Goal: Check status: Check status

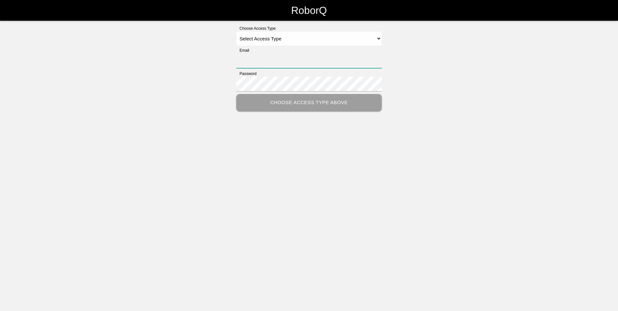
type input "[PERSON_NAME][EMAIL_ADDRESS][PERSON_NAME][DOMAIN_NAME]"
click at [359, 32] on select "Select Access Type Admin Customer Supervisor Worker" at bounding box center [308, 38] width 145 height 15
select select "Customer"
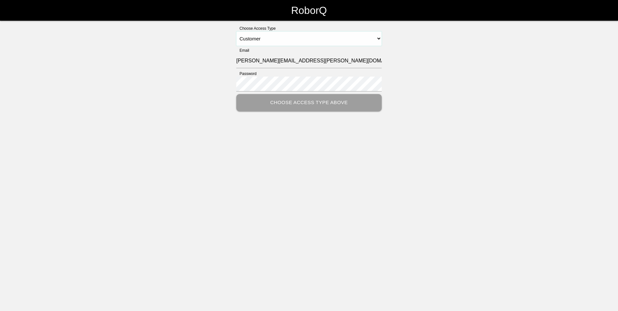
click at [236, 31] on select "Select Access Type Admin Customer Supervisor Worker" at bounding box center [308, 38] width 145 height 15
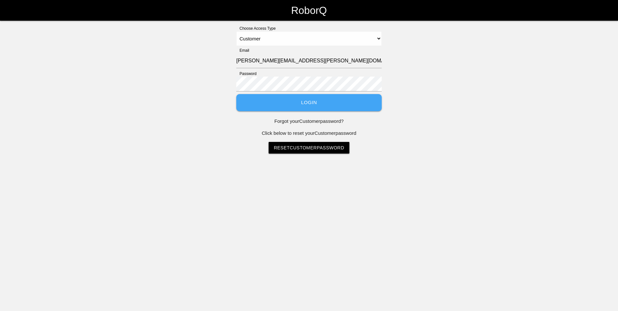
click at [286, 95] on button "Login" at bounding box center [308, 102] width 145 height 17
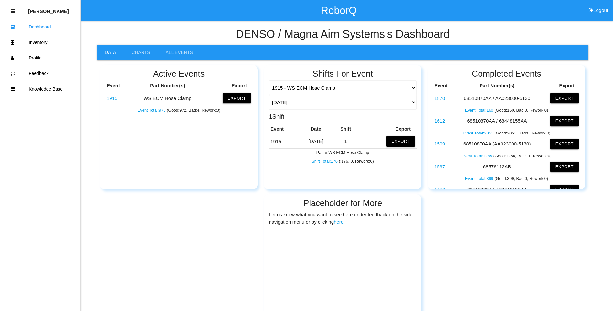
click at [110, 98] on link "1915" at bounding box center [112, 97] width 11 height 5
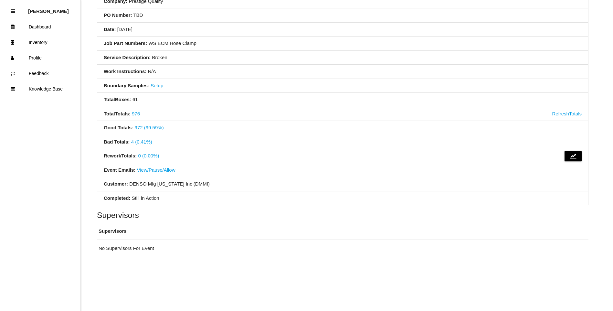
scroll to position [93, 0]
click at [137, 142] on link "4 (0.41%)" at bounding box center [141, 141] width 21 height 5
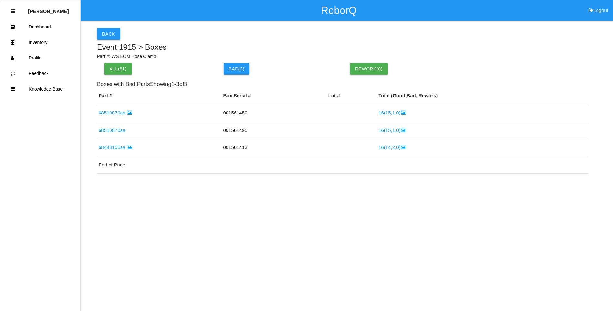
click at [111, 36] on button "Back" at bounding box center [108, 34] width 23 height 12
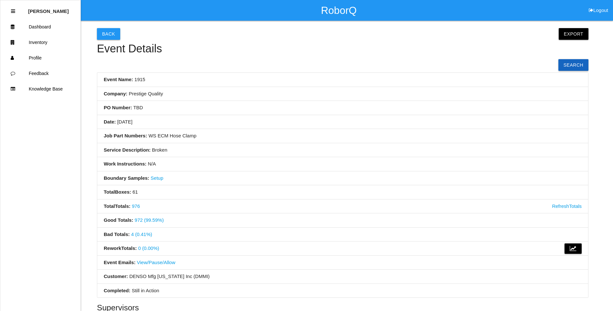
click at [133, 235] on link "4 (0.41%)" at bounding box center [141, 233] width 21 height 5
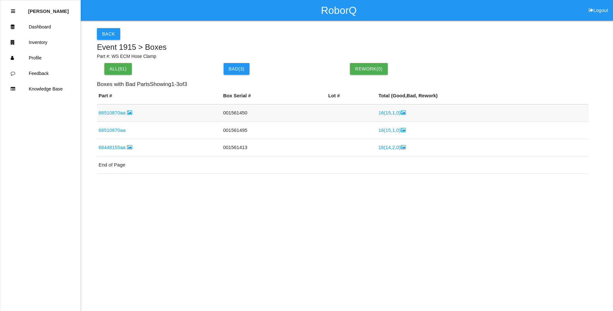
click at [401, 111] on icon at bounding box center [403, 112] width 5 height 5
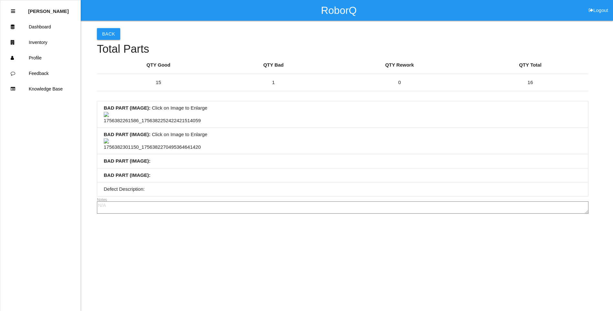
scroll to position [12, 0]
click at [155, 124] on img at bounding box center [152, 118] width 97 height 13
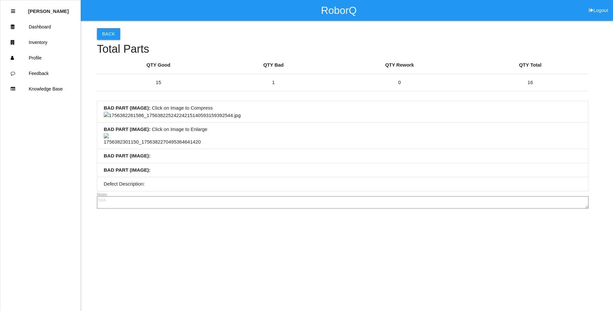
scroll to position [174, 0]
click at [241, 119] on img at bounding box center [172, 115] width 137 height 7
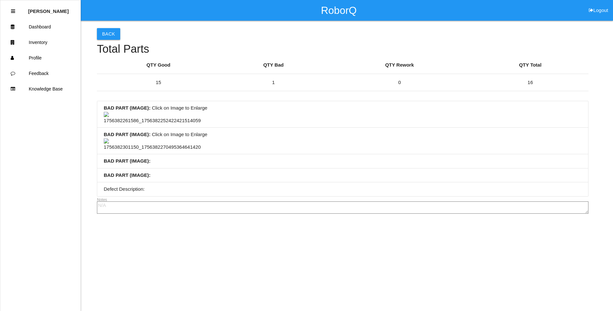
scroll to position [45, 0]
click at [142, 124] on img at bounding box center [152, 118] width 97 height 13
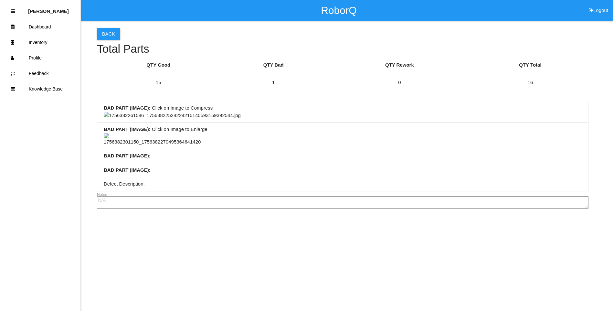
scroll to position [174, 0]
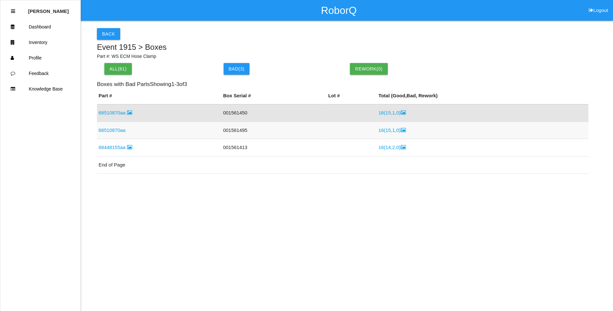
click at [401, 130] on icon at bounding box center [403, 130] width 5 height 5
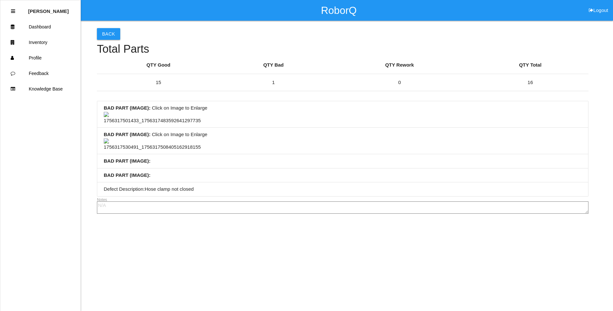
scroll to position [174, 0]
click at [149, 151] on img at bounding box center [152, 144] width 97 height 13
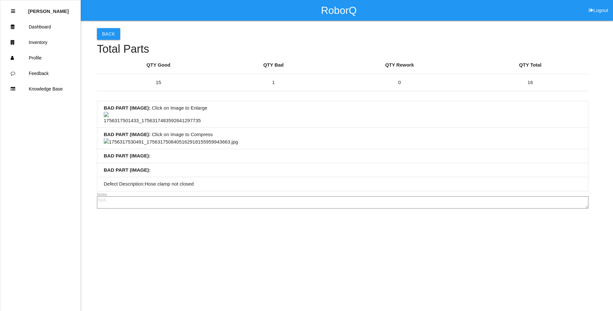
scroll to position [0, 0]
click at [106, 33] on button "Back" at bounding box center [108, 34] width 23 height 12
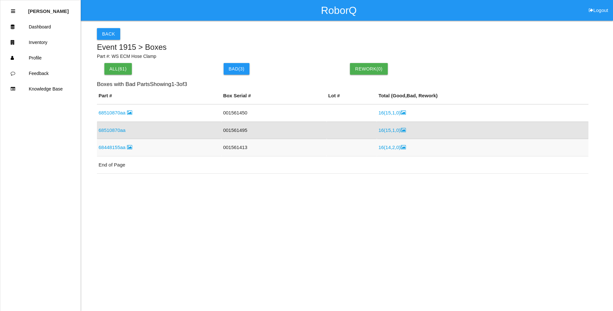
click at [397, 147] on link "16 ( 14 , 2 , 0 )" at bounding box center [392, 146] width 27 height 5
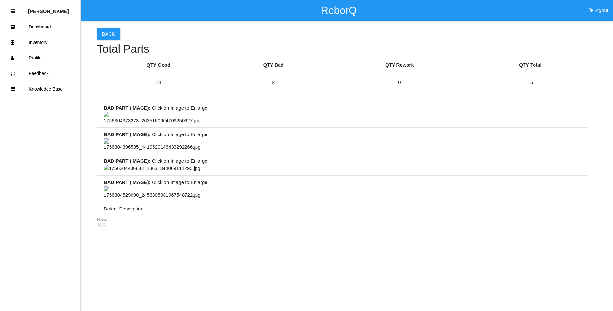
scroll to position [143, 0]
click at [165, 151] on img at bounding box center [152, 144] width 97 height 13
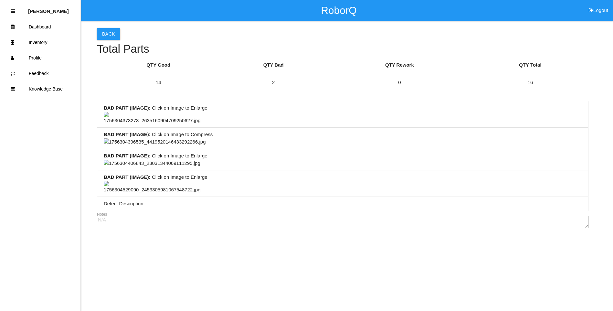
scroll to position [0, 0]
click at [111, 38] on button "Back" at bounding box center [108, 34] width 23 height 12
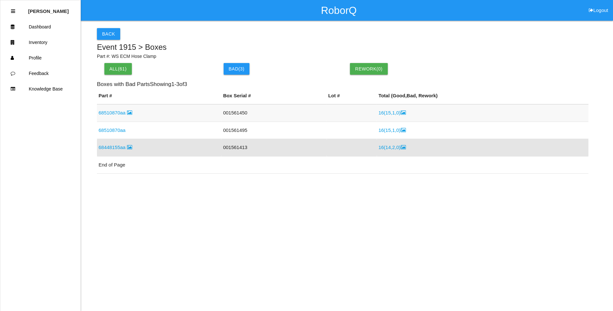
click at [409, 112] on td "16 ( 15 , 1 , 0 )" at bounding box center [483, 112] width 212 height 17
click at [401, 114] on icon at bounding box center [403, 112] width 5 height 5
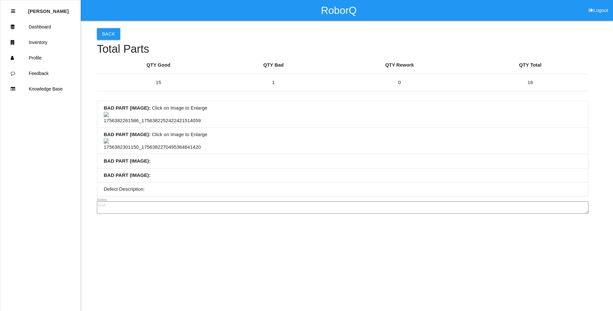
click at [187, 124] on img at bounding box center [152, 118] width 97 height 13
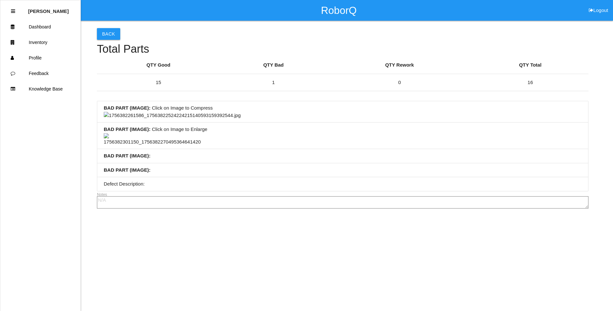
scroll to position [259, 0]
click at [462, 123] on li "BAD PART (IMAGE) : Click on Image to Compress" at bounding box center [342, 111] width 491 height 21
